Goal: Task Accomplishment & Management: Complete application form

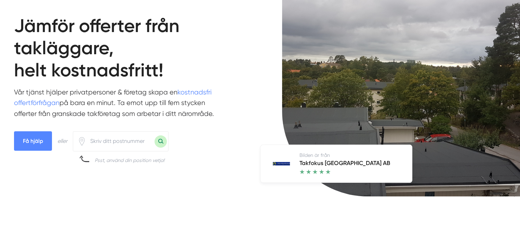
scroll to position [55, 0]
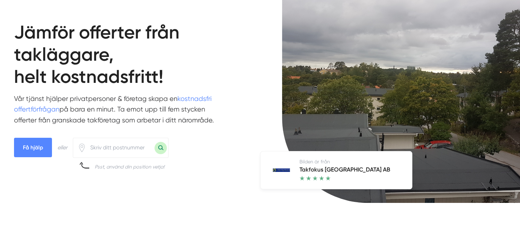
click at [101, 148] on input "number" at bounding box center [120, 148] width 68 height 16
type input "81493"
click at [161, 145] on button "Sök med postnummer" at bounding box center [160, 148] width 12 height 12
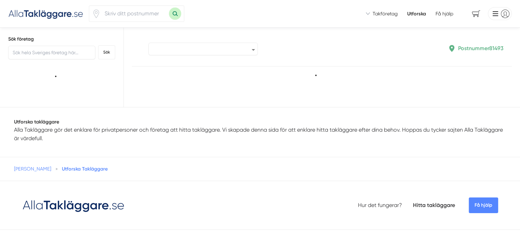
type input "81493"
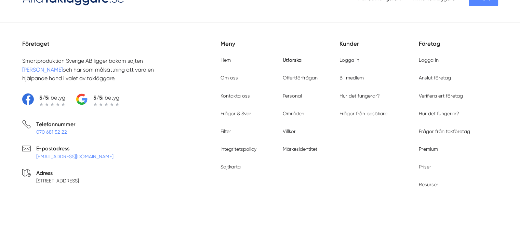
scroll to position [2807, 0]
